Goal: Task Accomplishment & Management: Use online tool/utility

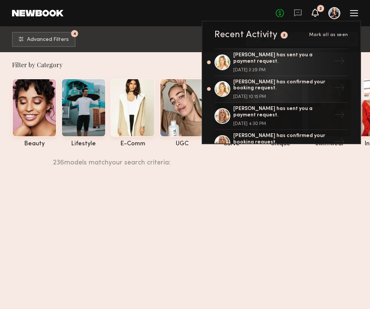
scroll to position [4238, 0]
